Goal: Transaction & Acquisition: Subscribe to service/newsletter

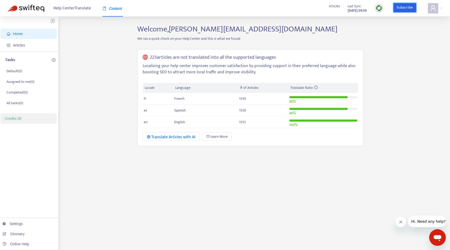
click at [401, 8] on link "Subscribe" at bounding box center [404, 7] width 23 height 9
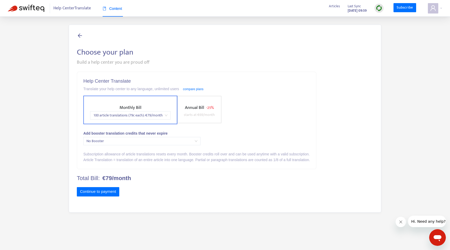
click at [207, 113] on span "starts at € 69 /month" at bounding box center [199, 115] width 31 height 6
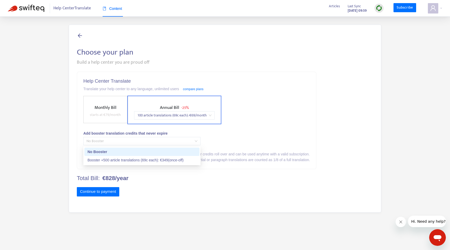
click at [162, 141] on span "No Booster" at bounding box center [141, 141] width 111 height 8
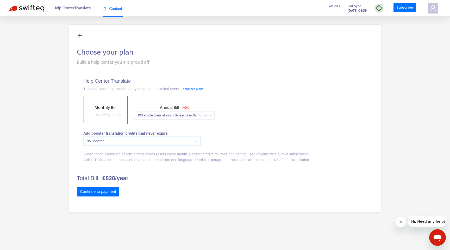
click at [177, 135] on div "Add booster translation credits that never expire" at bounding box center [196, 134] width 226 height 6
click at [106, 191] on button "Continue to payment" at bounding box center [98, 191] width 42 height 9
